Goal: Obtain resource: Obtain resource

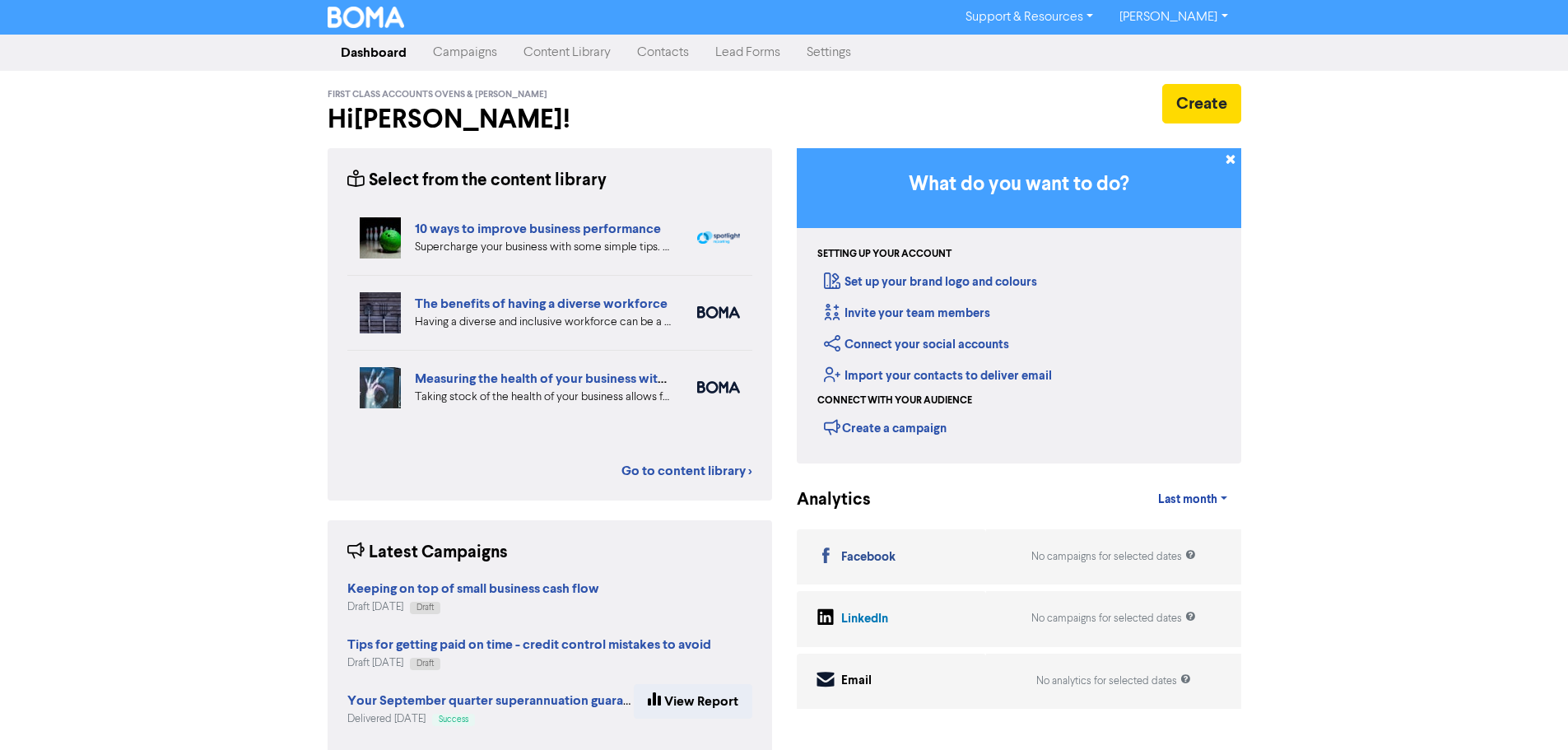
click at [569, 53] on link "Content Library" at bounding box center [567, 53] width 113 height 33
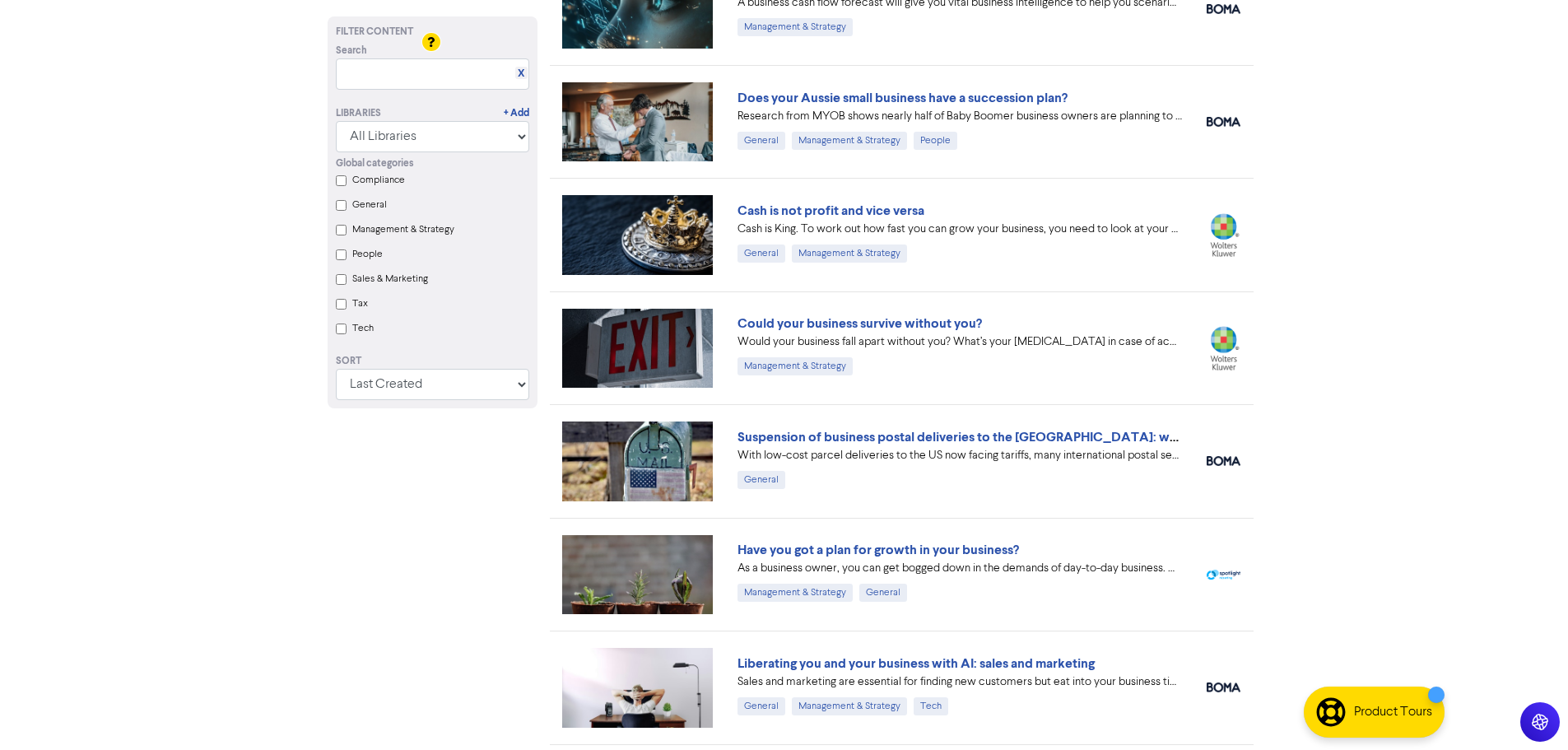
scroll to position [745, 0]
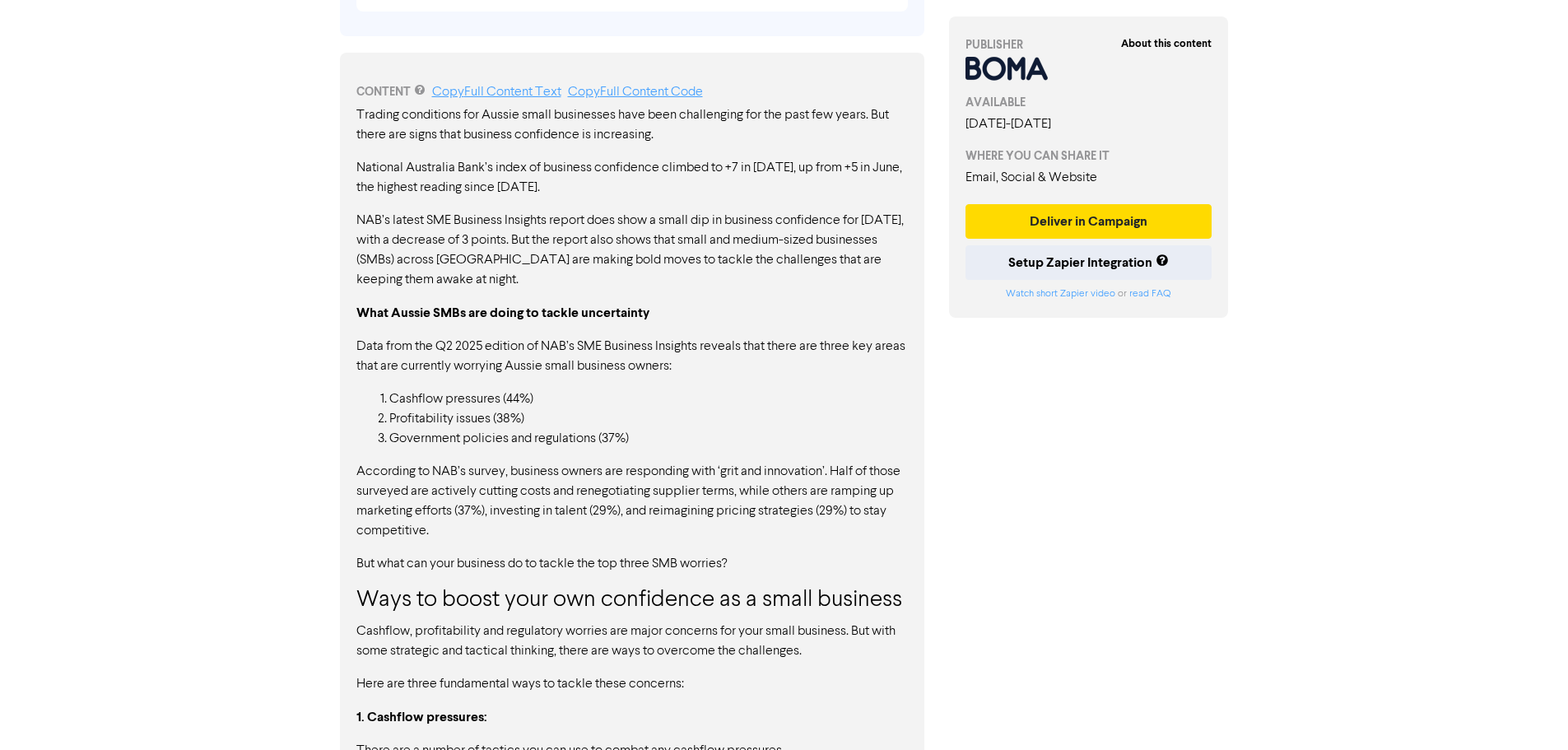
scroll to position [738, 0]
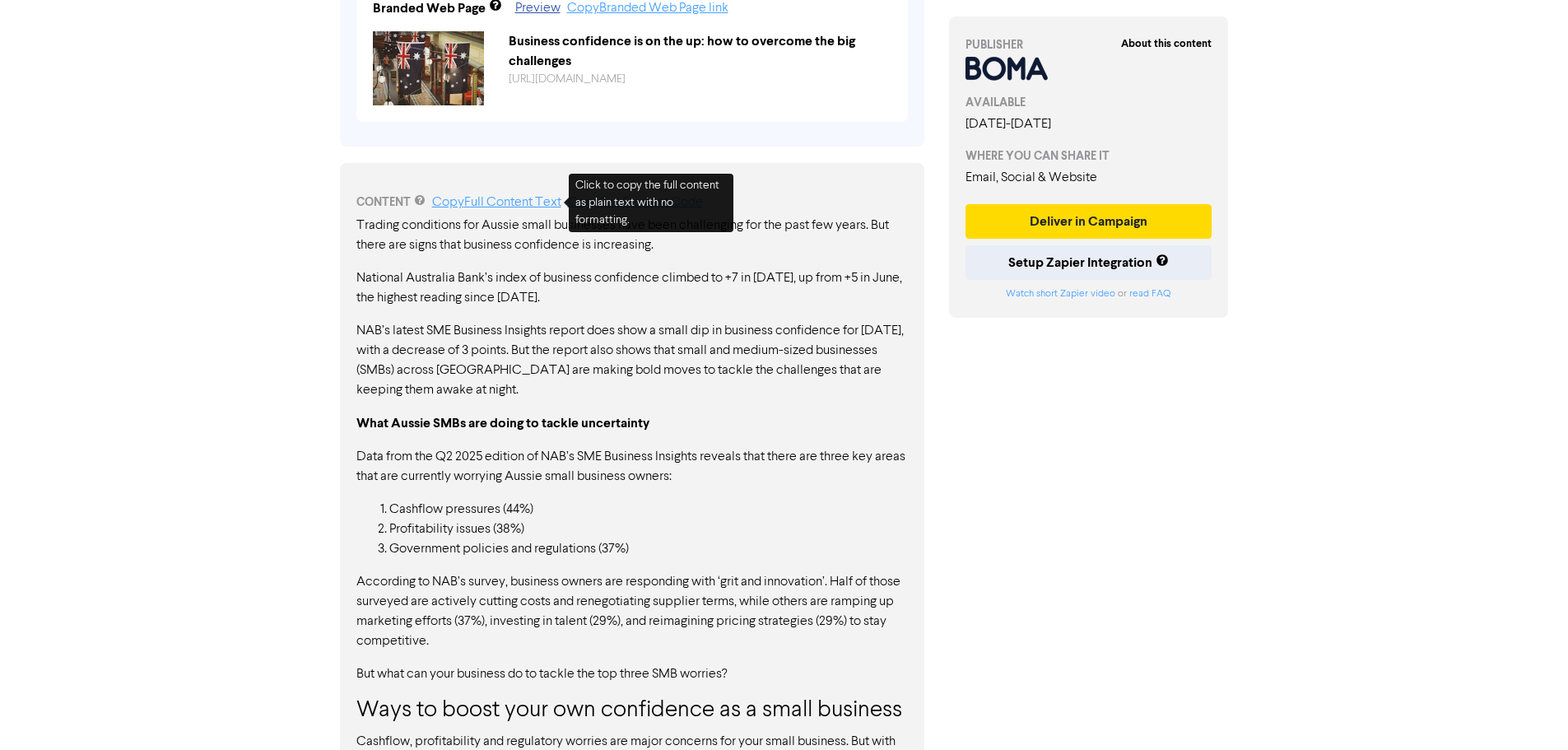
click at [485, 201] on link "Copy Full Content Text" at bounding box center [497, 202] width 129 height 13
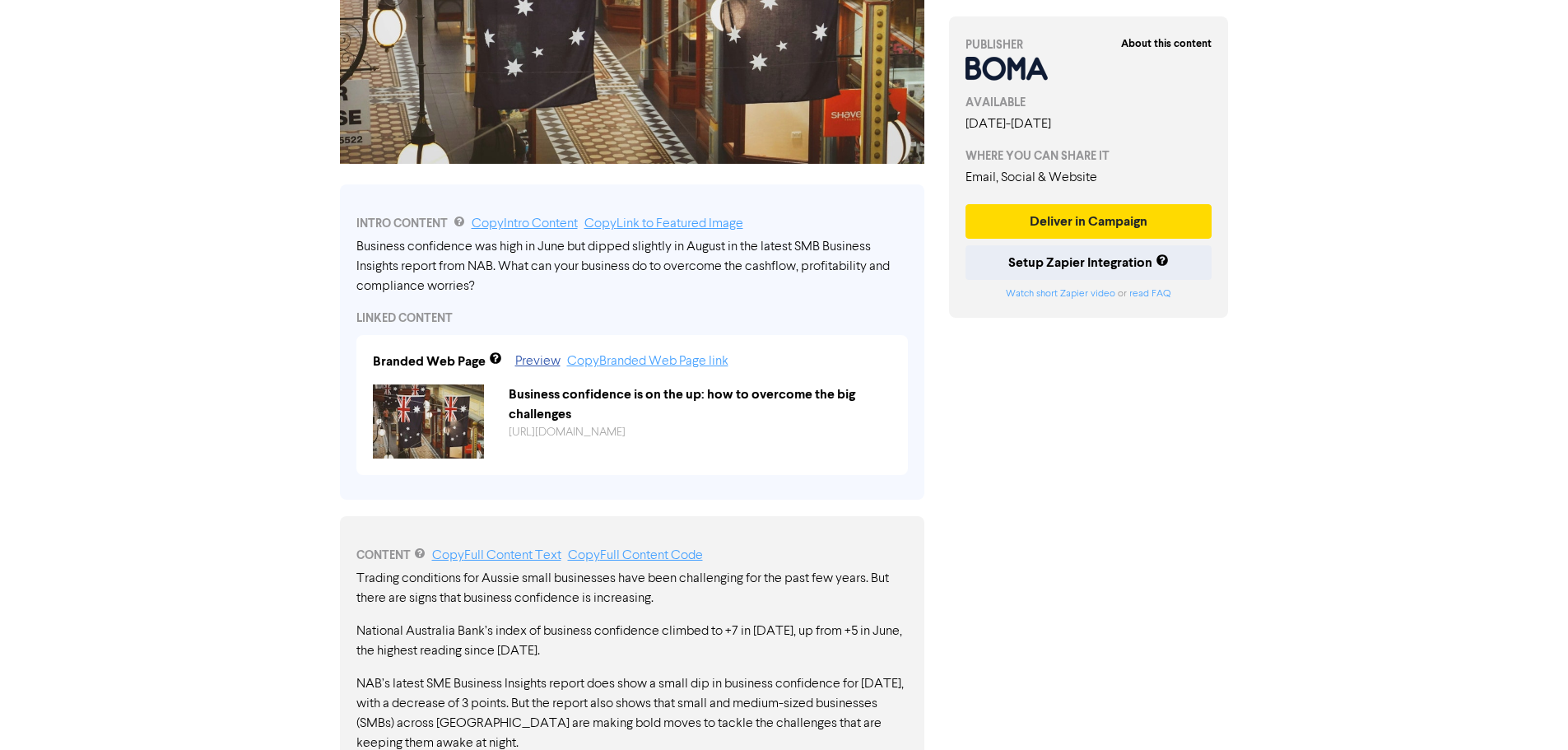
scroll to position [412, 0]
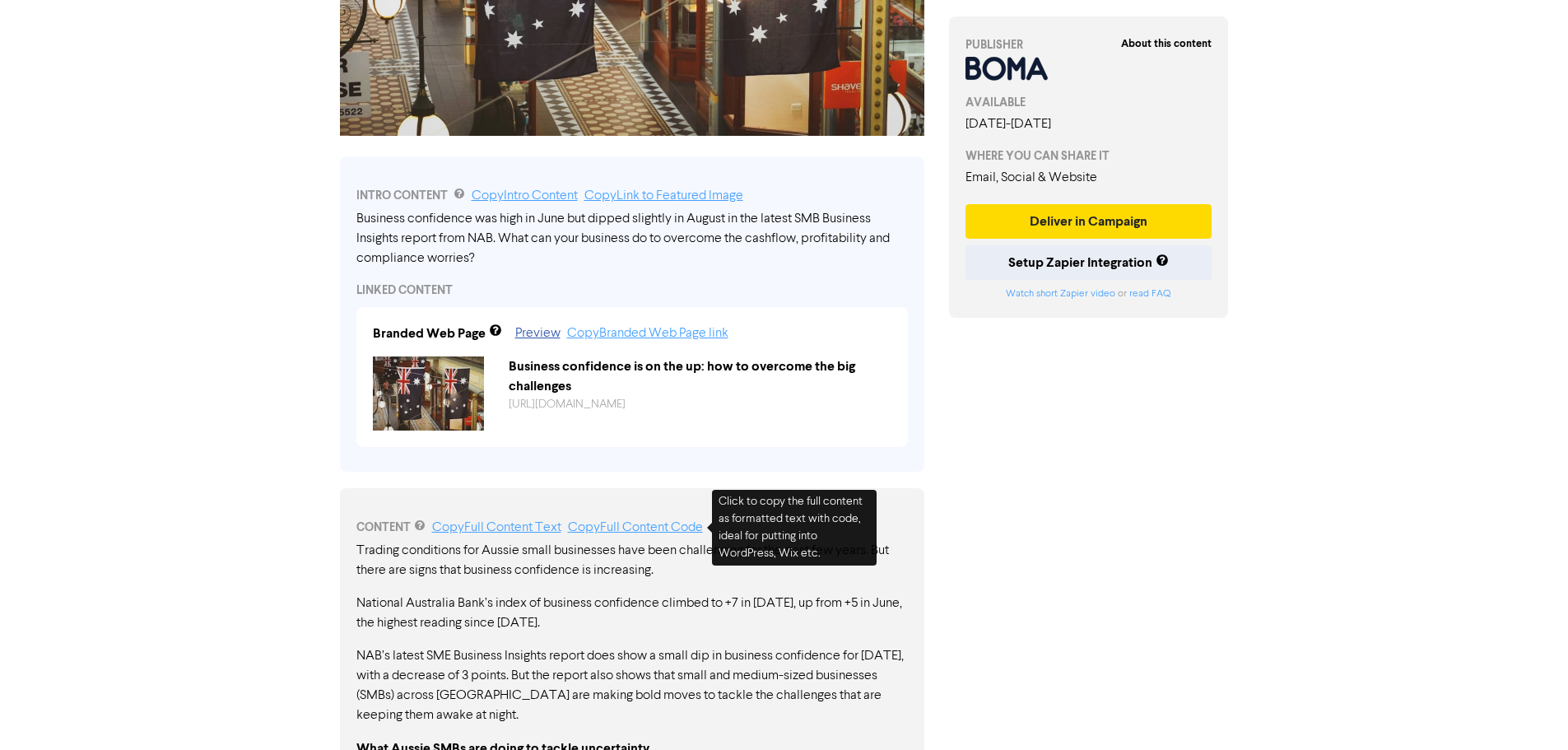
click at [645, 530] on link "Copy Full Content Code" at bounding box center [635, 528] width 135 height 13
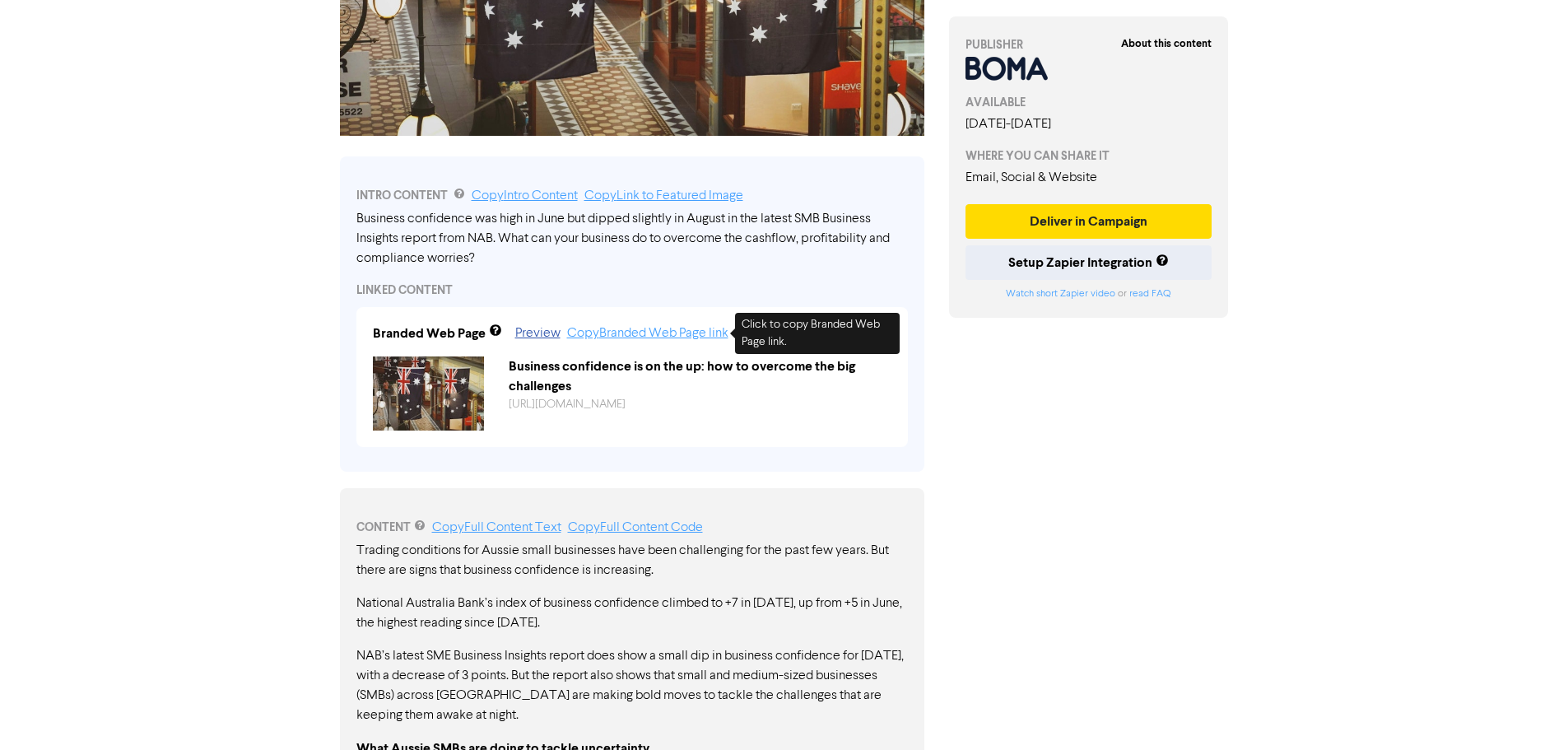
click at [593, 333] on link "Copy Branded Web Page link" at bounding box center [647, 334] width 161 height 13
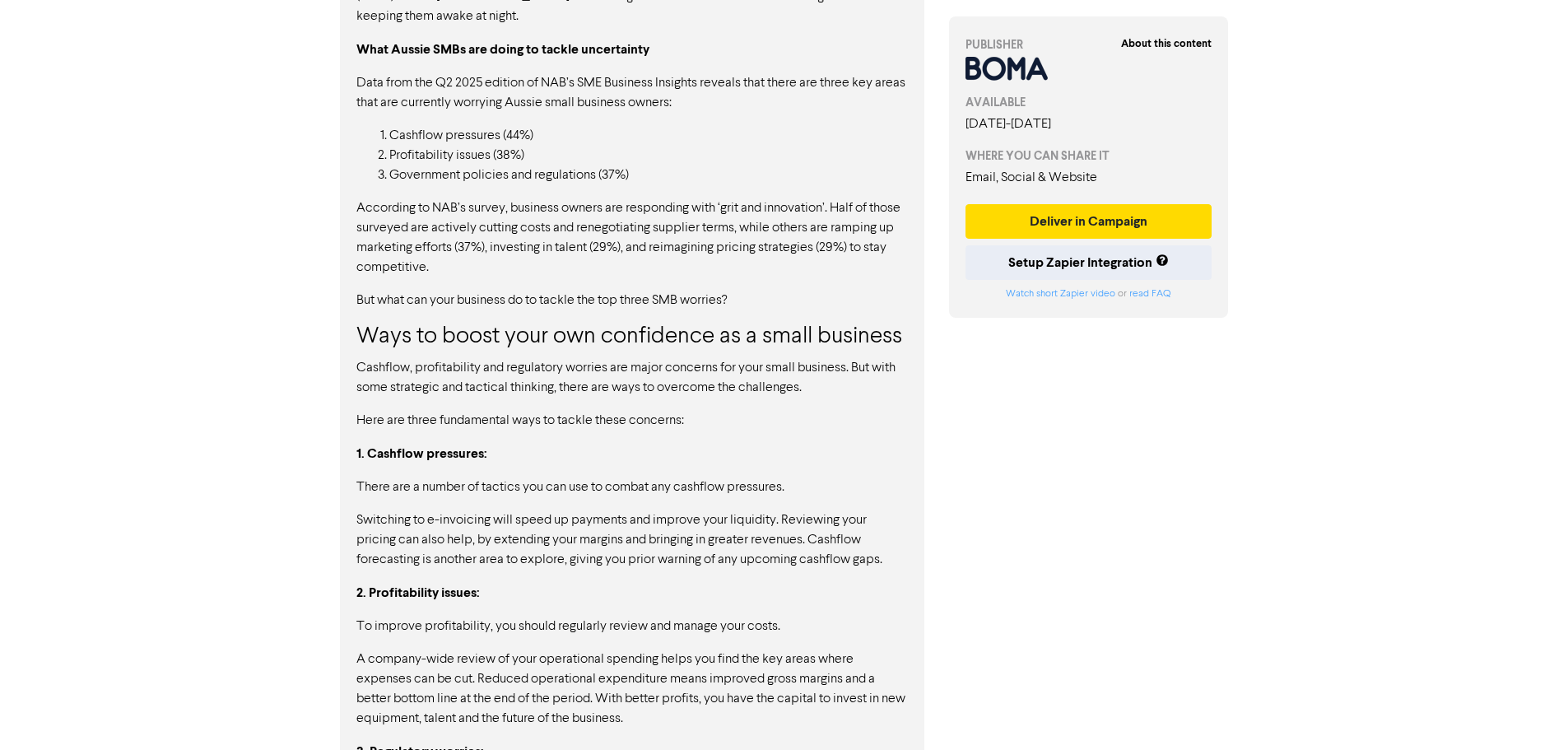
scroll to position [1108, 0]
